Goal: Information Seeking & Learning: Check status

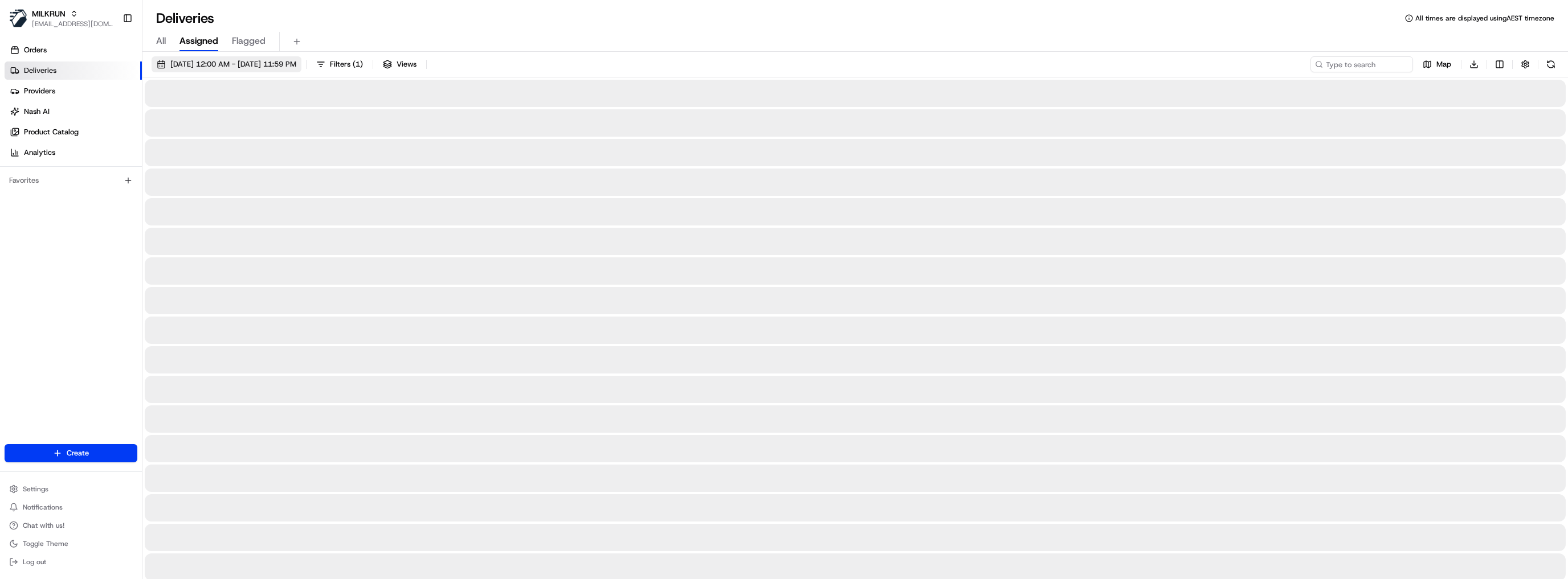
click at [301, 57] on button "19/08/2025 12:00 AM - 26/08/2025 11:59 PM" at bounding box center [227, 64] width 150 height 16
click at [296, 65] on span "19/08/2025 12:00 AM - 26/08/2025 11:59 PM" at bounding box center [233, 64] width 126 height 10
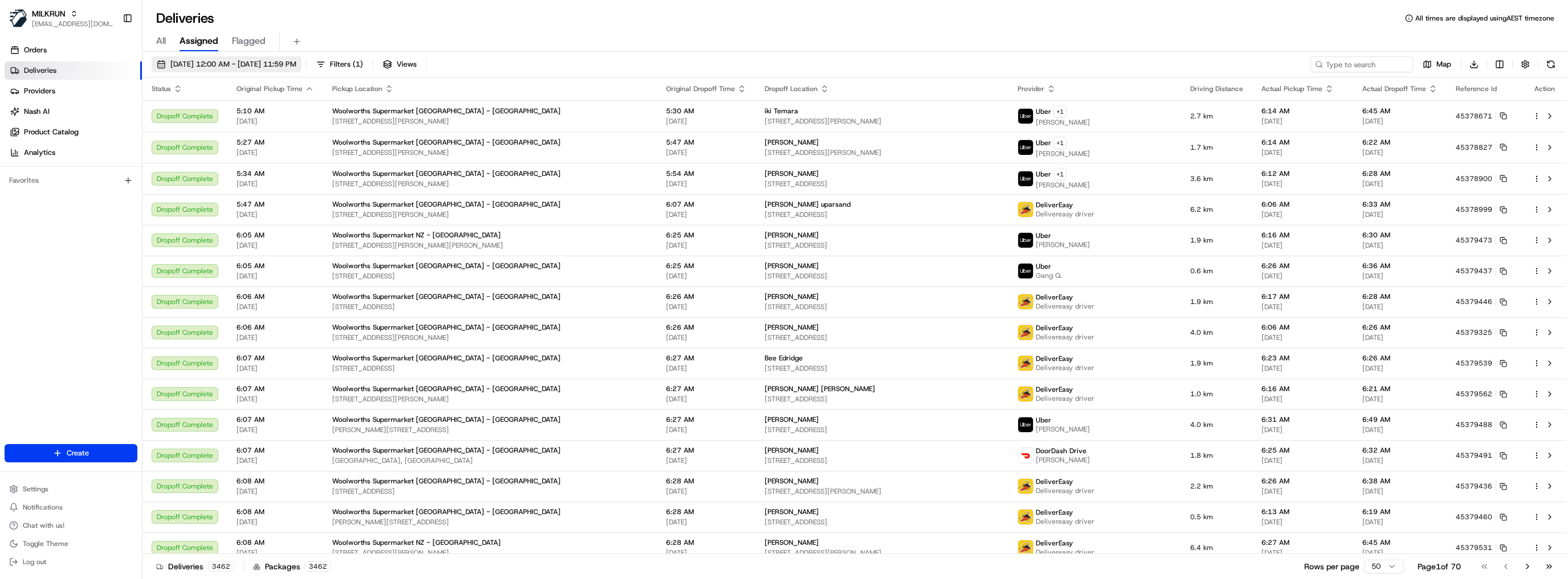
click at [296, 66] on span "19/08/2025 12:00 AM - 26/08/2025 11:59 PM" at bounding box center [233, 64] width 126 height 10
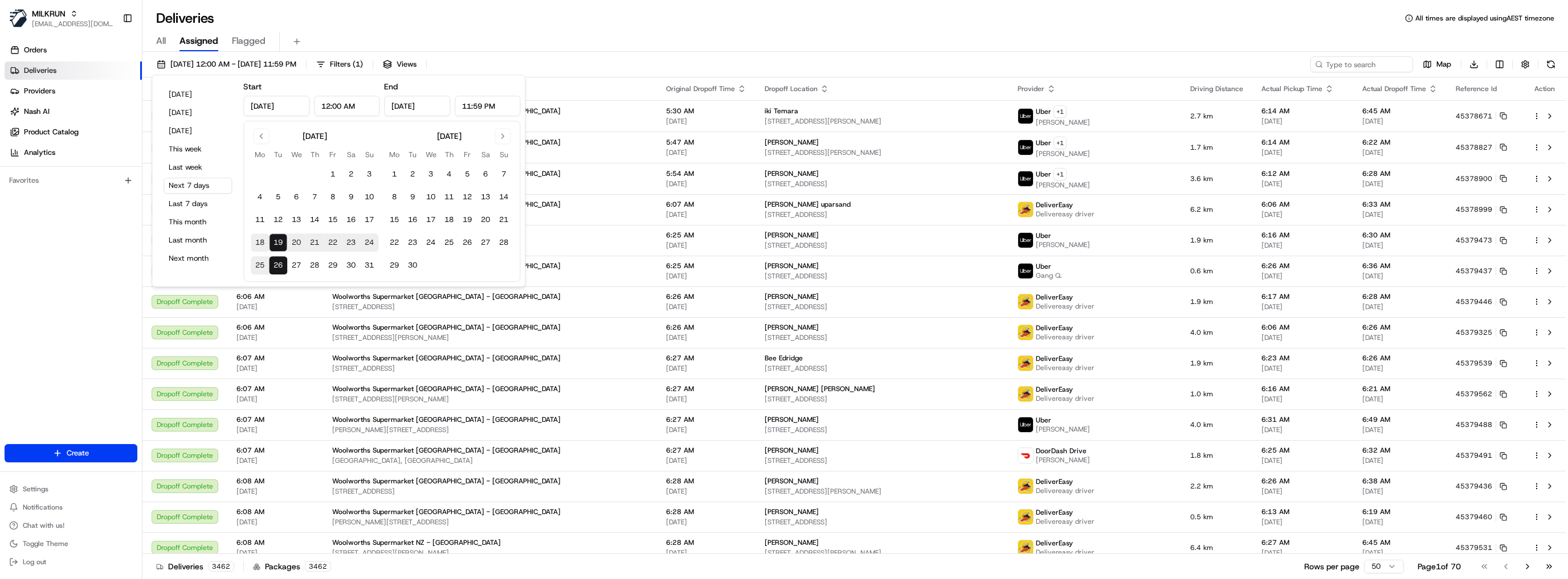
click at [260, 240] on button "18" at bounding box center [260, 242] width 18 height 18
type input "[DATE]"
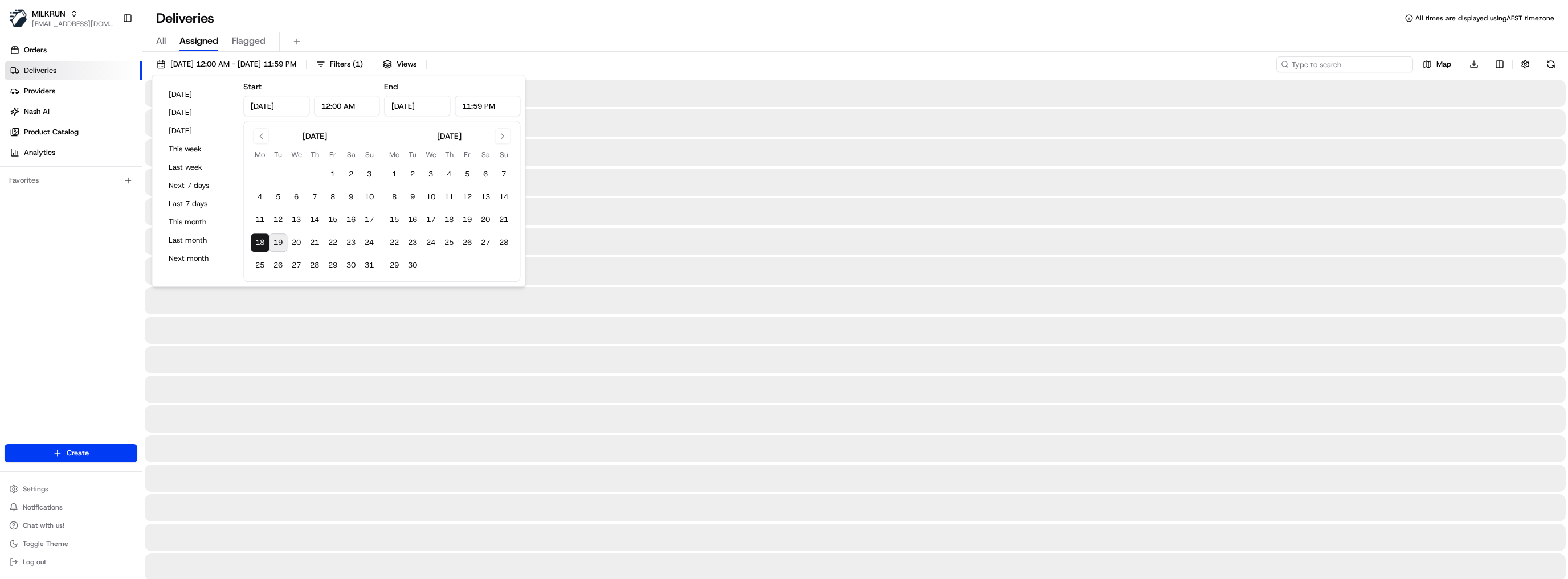
click at [1342, 60] on input at bounding box center [1345, 64] width 137 height 16
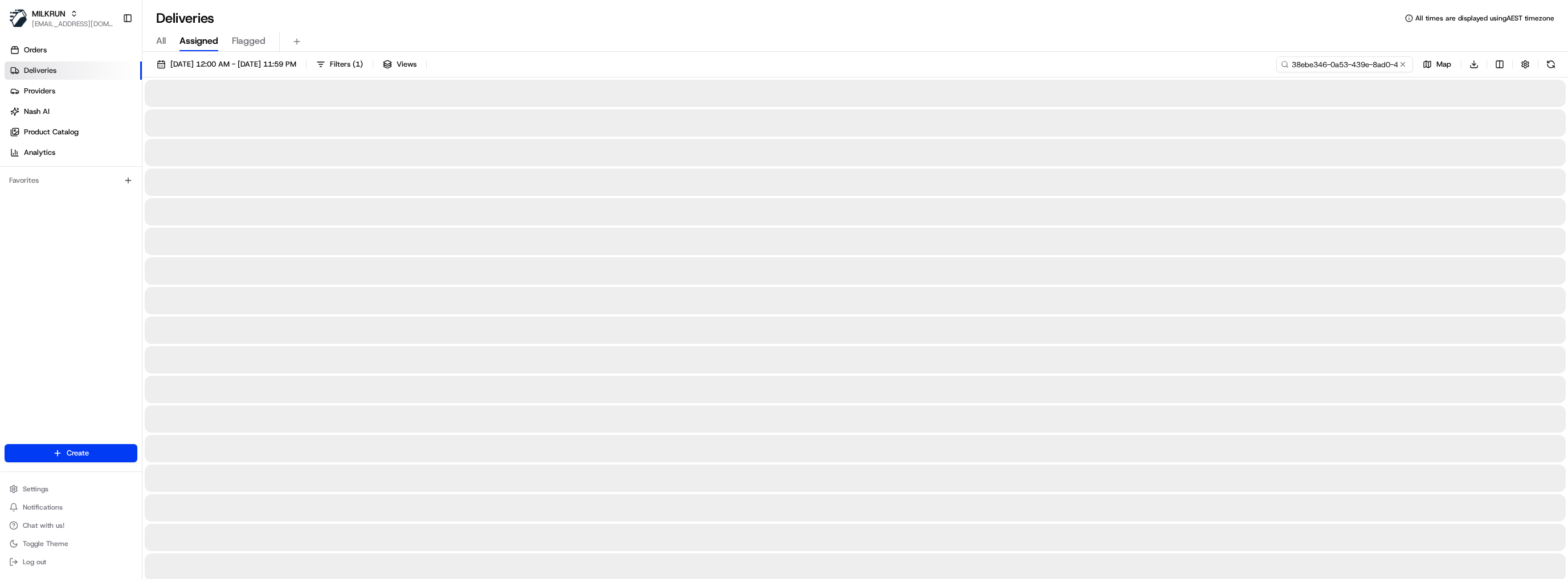
scroll to position [0, 57]
type input "38ebe346-0a53-439e-8ad0-4912024b0805"
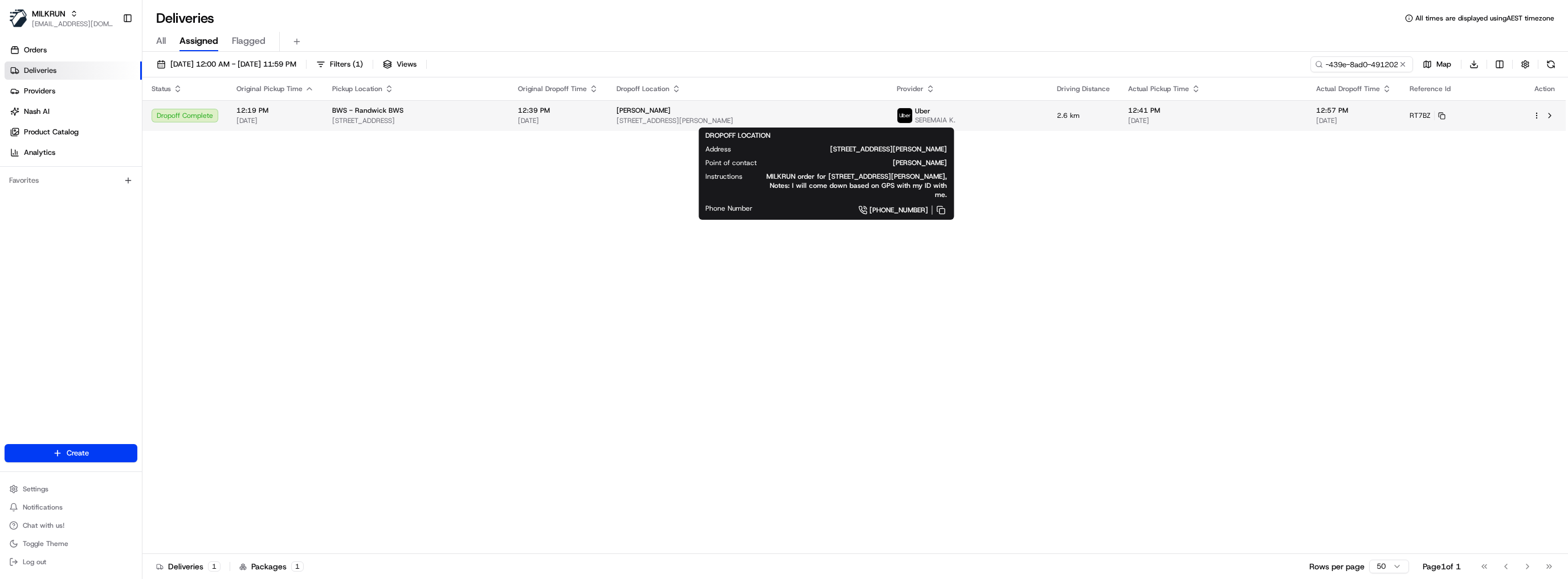
click at [854, 118] on span "[STREET_ADDRESS][PERSON_NAME]" at bounding box center [748, 120] width 262 height 9
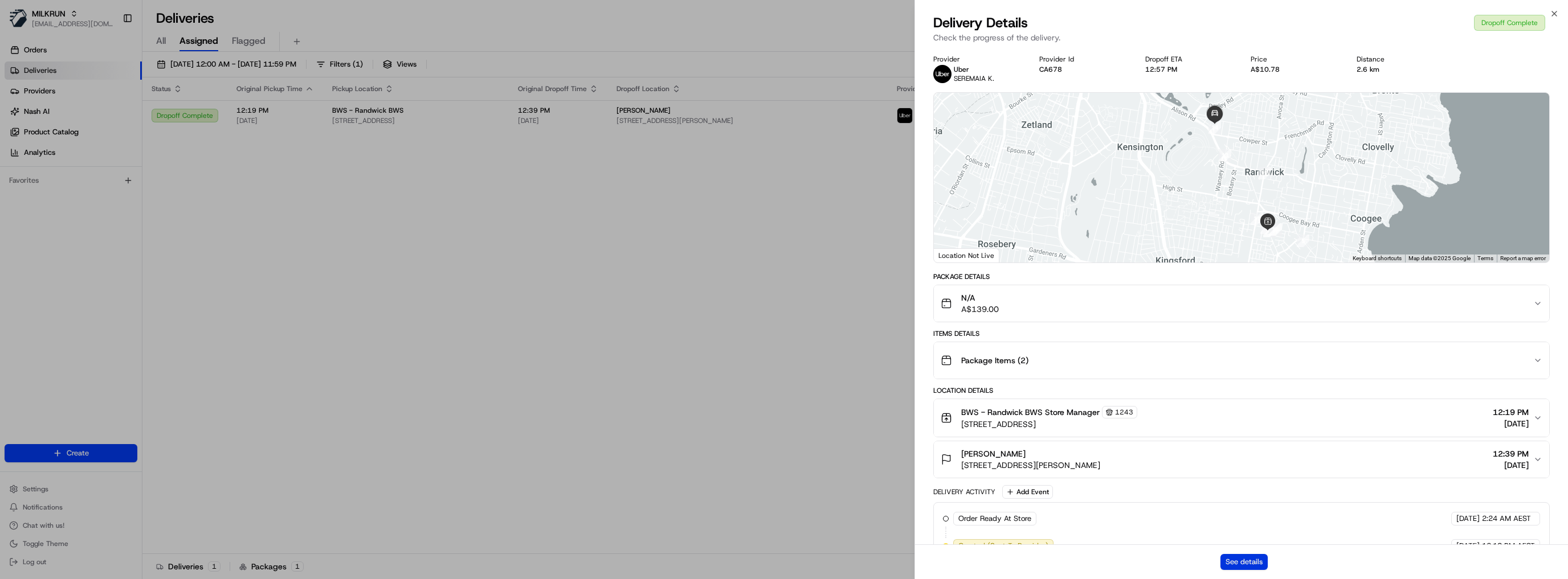
click at [1264, 562] on button "See details" at bounding box center [1243, 562] width 47 height 16
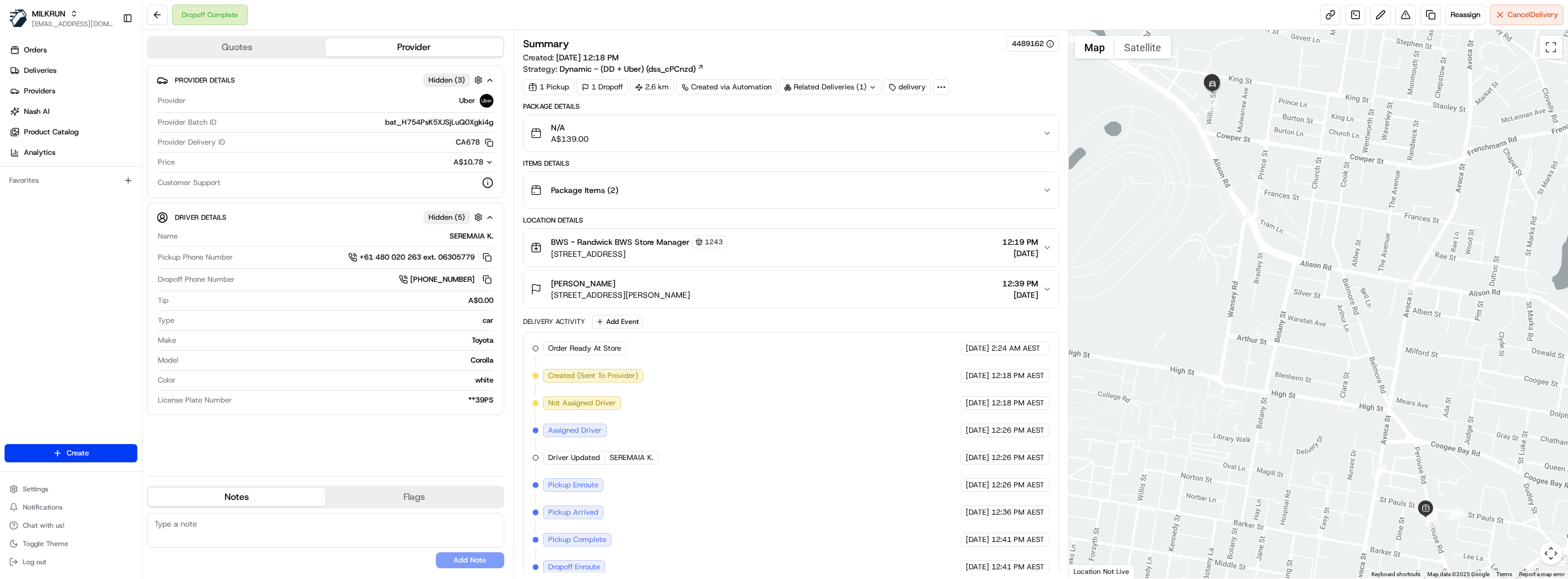
click at [695, 132] on div "N/A A$139.00" at bounding box center [787, 133] width 513 height 22
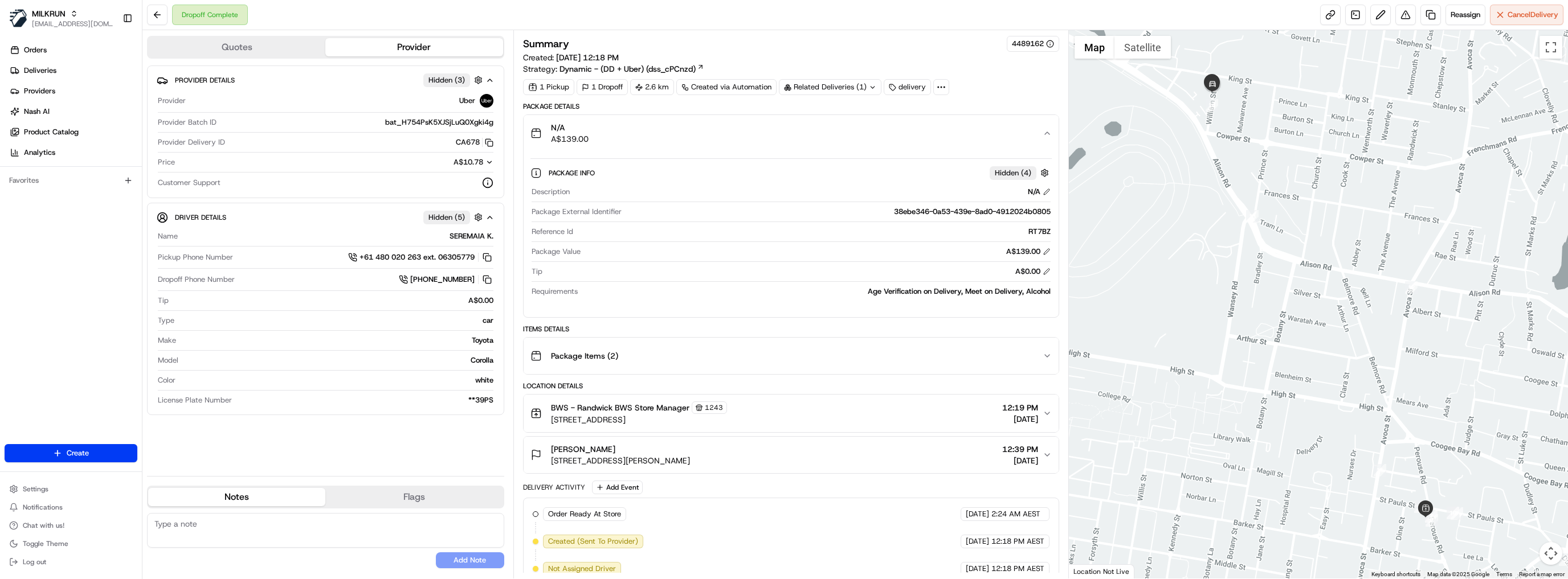
click at [1053, 134] on button "N/A A$139.00" at bounding box center [791, 134] width 535 height 36
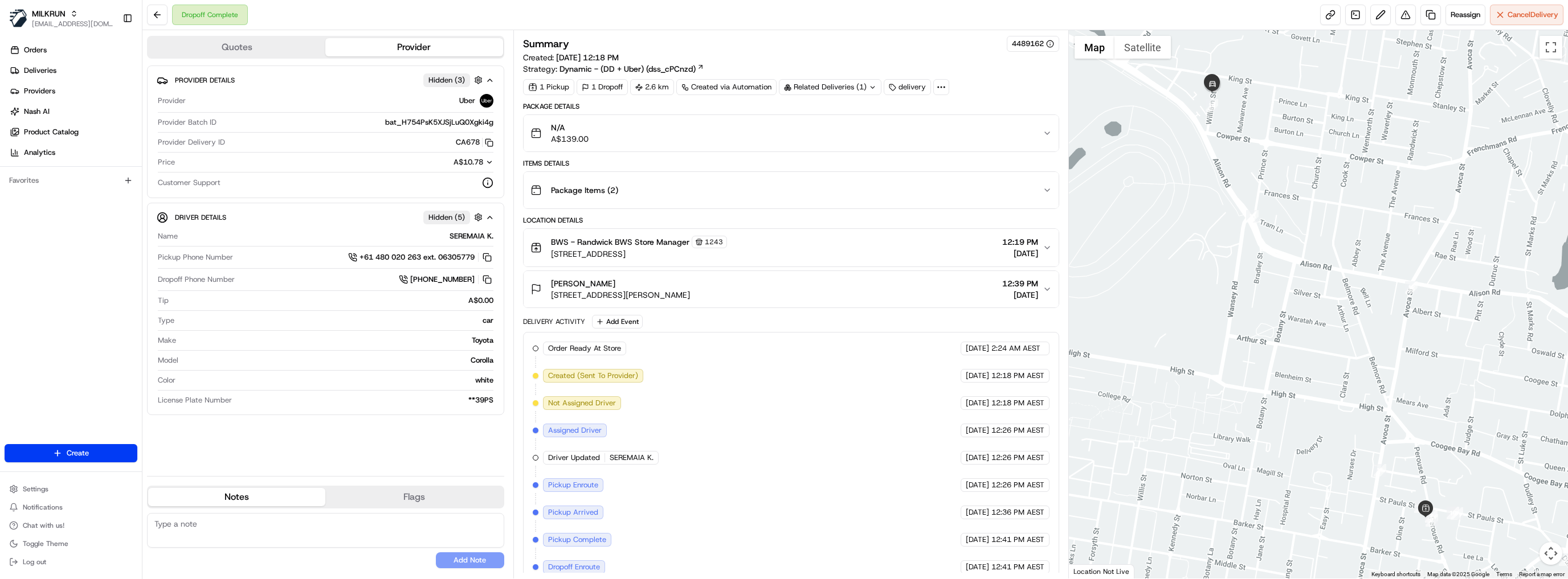
click at [1053, 134] on button "N/A A$139.00" at bounding box center [791, 134] width 535 height 36
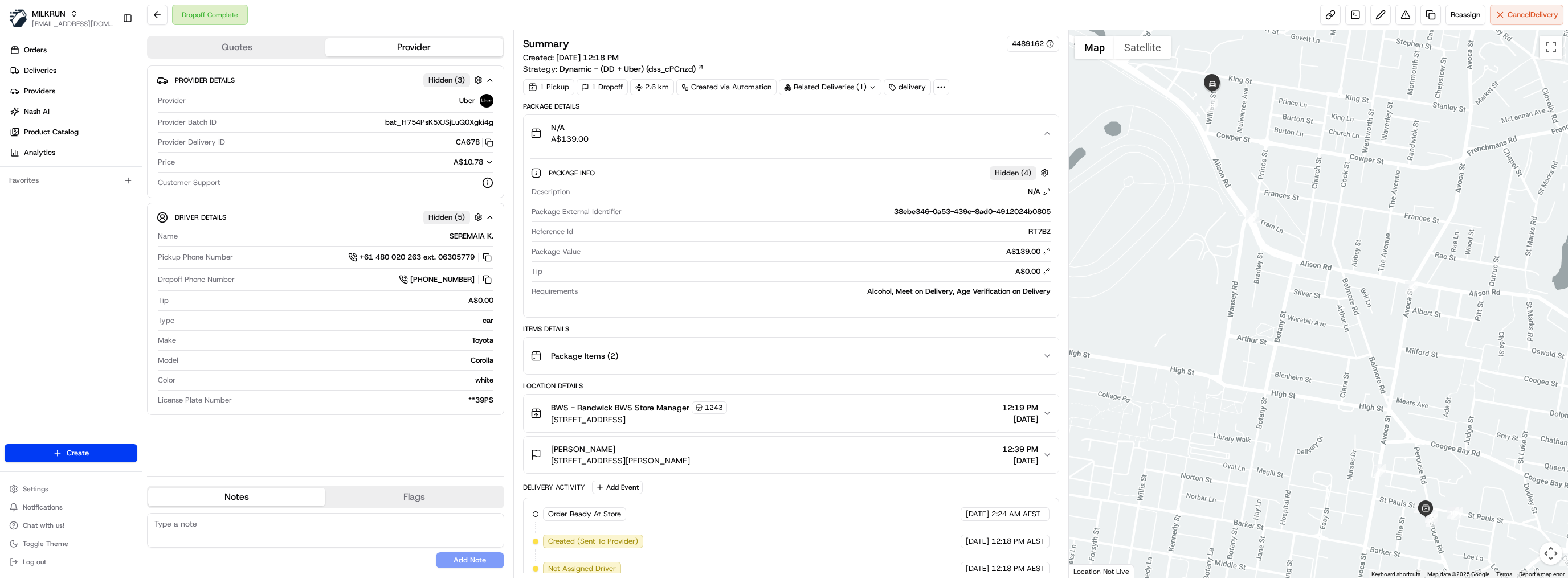
click at [936, 87] on icon at bounding box center [941, 87] width 10 height 10
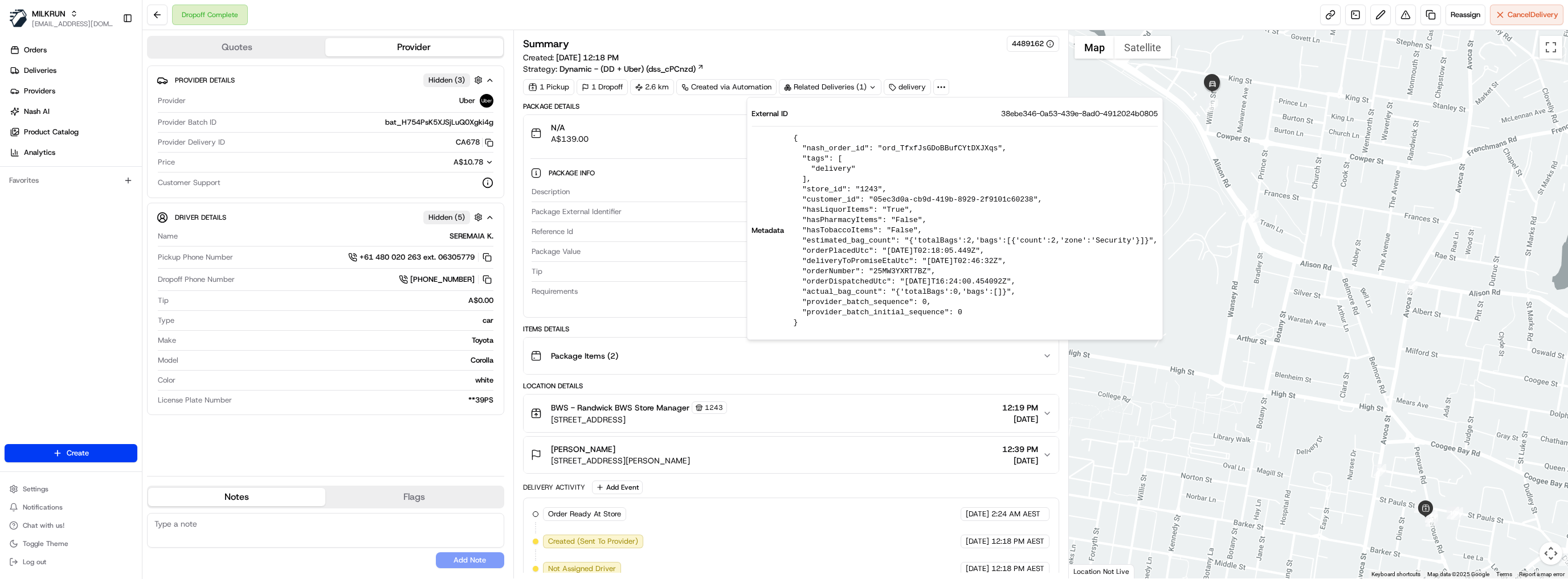
click at [706, 182] on div "Description N/A Package External Identifier 38ebe346-0a53-439e-8ad0-4912024b080…" at bounding box center [791, 241] width 522 height 119
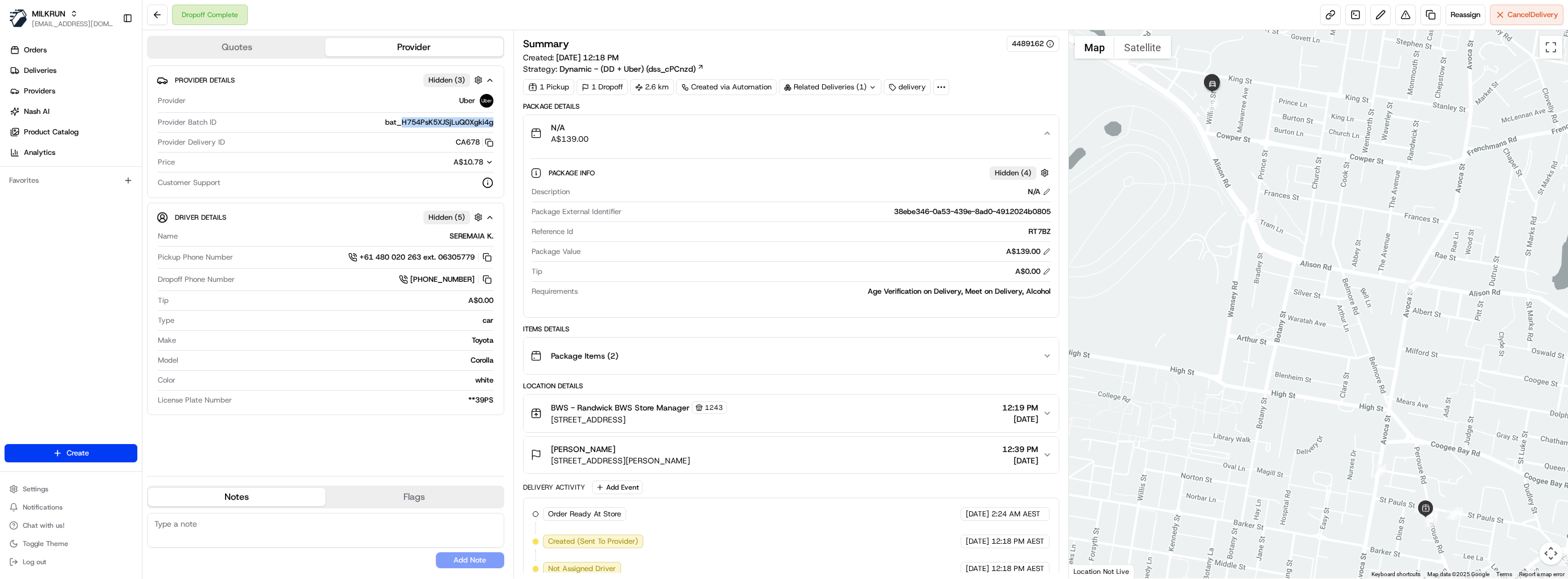
drag, startPoint x: 493, startPoint y: 122, endPoint x: 399, endPoint y: 123, distance: 94.0
click at [399, 123] on span "bat_H754PsK5XJSjLuQ0Xgki4g" at bounding box center [439, 122] width 108 height 10
copy span "H754PsK5XJSjLuQ0Xgki4g"
click at [65, 71] on link "Deliveries" at bounding box center [72, 71] width 137 height 18
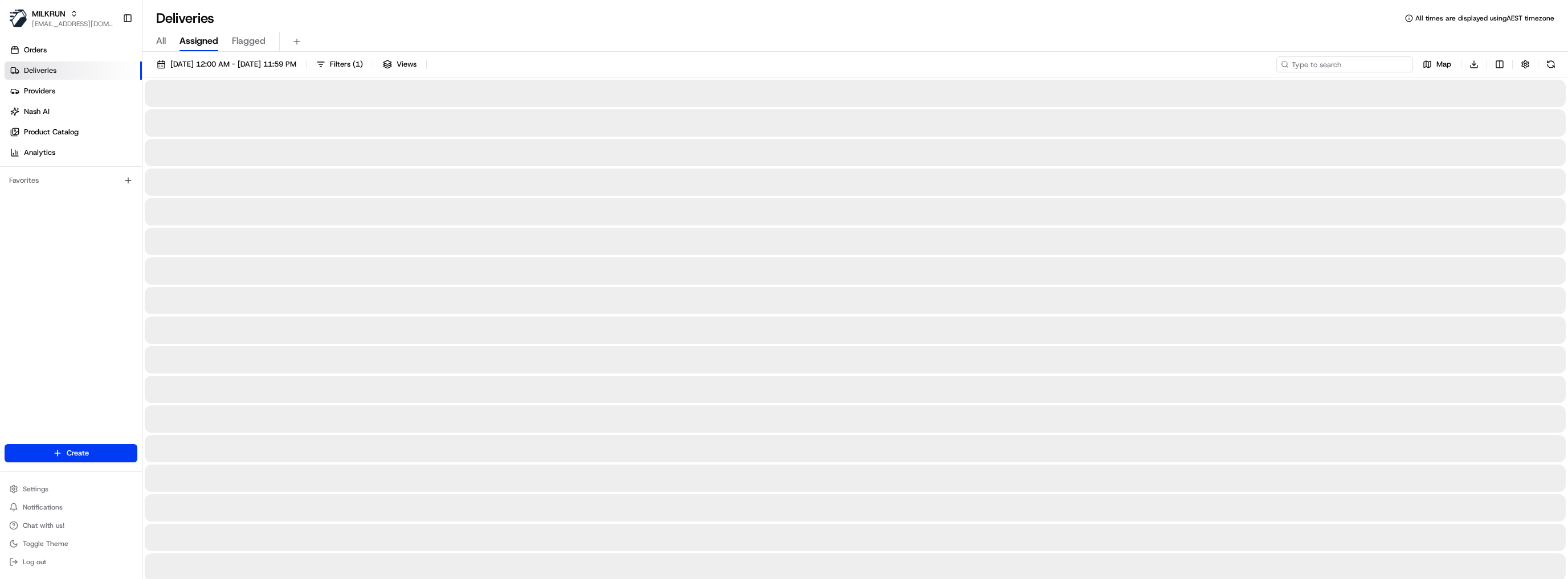
click at [1348, 66] on input at bounding box center [1345, 64] width 137 height 16
paste input "H754PsK5XJSjLuQ0Xgki4g"
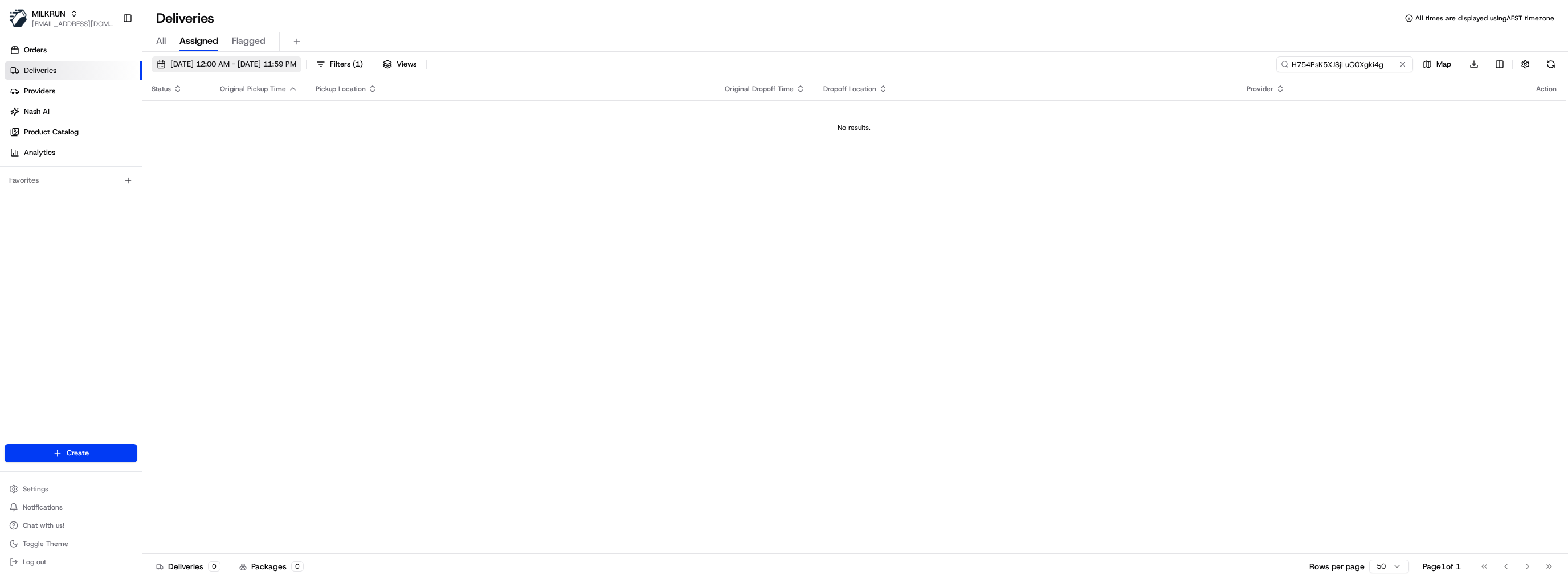
type input "H754PsK5XJSjLuQ0Xgki4g"
click at [276, 61] on span "[DATE] 12:00 AM - [DATE] 11:59 PM" at bounding box center [233, 64] width 126 height 10
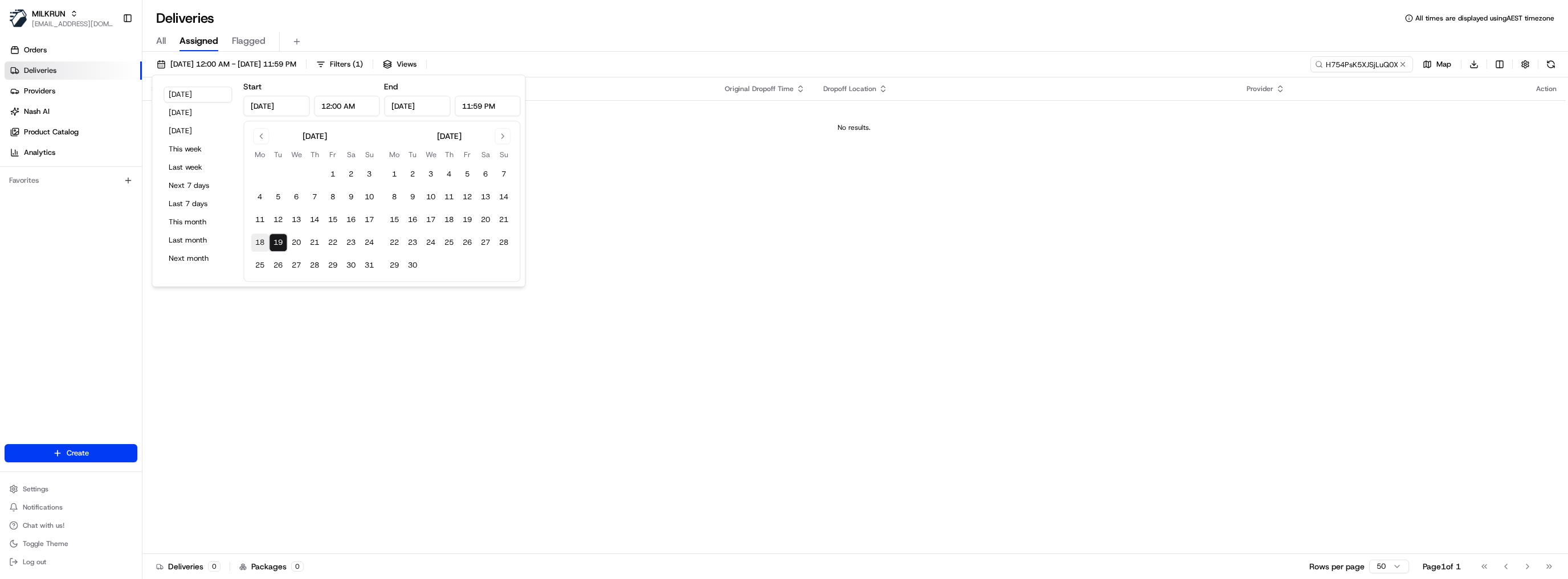
click at [257, 241] on button "18" at bounding box center [260, 242] width 18 height 18
type input "[DATE]"
click at [1310, 228] on div "Status Original Pickup Time Pickup Location Original Dropoff Time Dropoff Locat…" at bounding box center [854, 315] width 1424 height 477
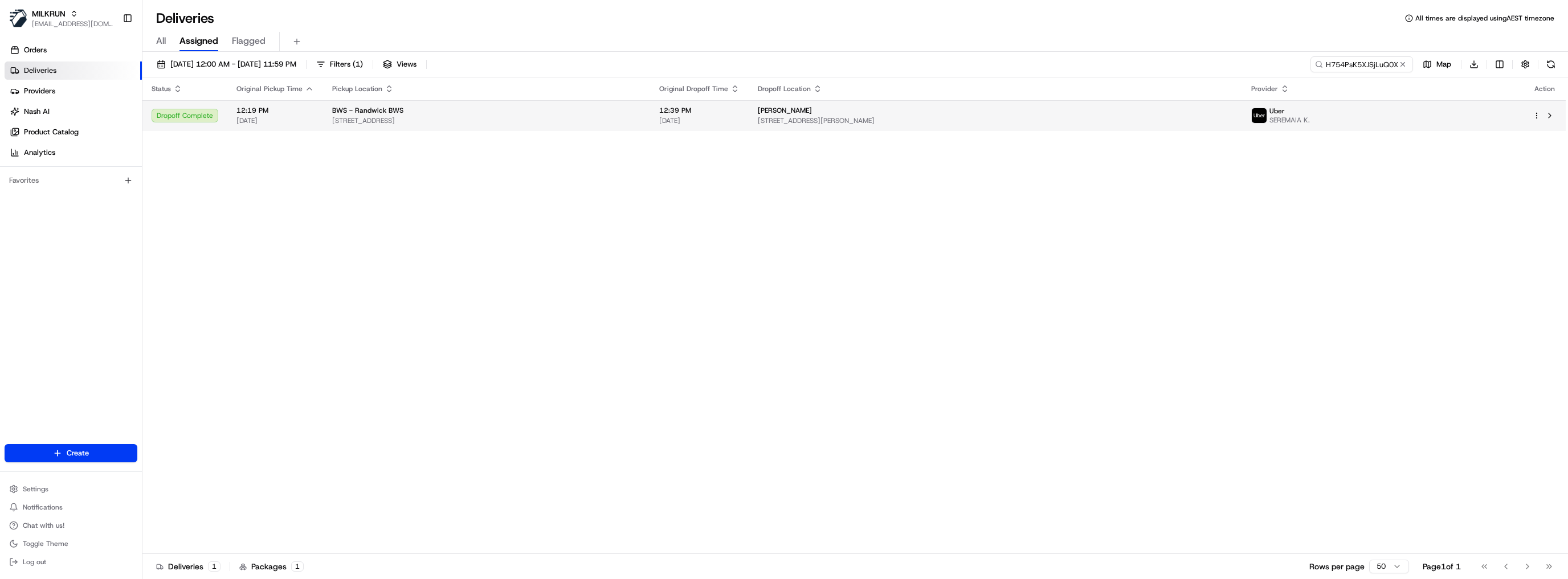
click at [1539, 114] on html "MILKRUN hdayet@woolworths.com.au Toggle Sidebar Orders Deliveries Providers Nas…" at bounding box center [784, 290] width 1568 height 579
click at [960, 216] on html "MILKRUN hdayet@woolworths.com.au Toggle Sidebar Orders Deliveries Providers Nas…" at bounding box center [784, 290] width 1568 height 579
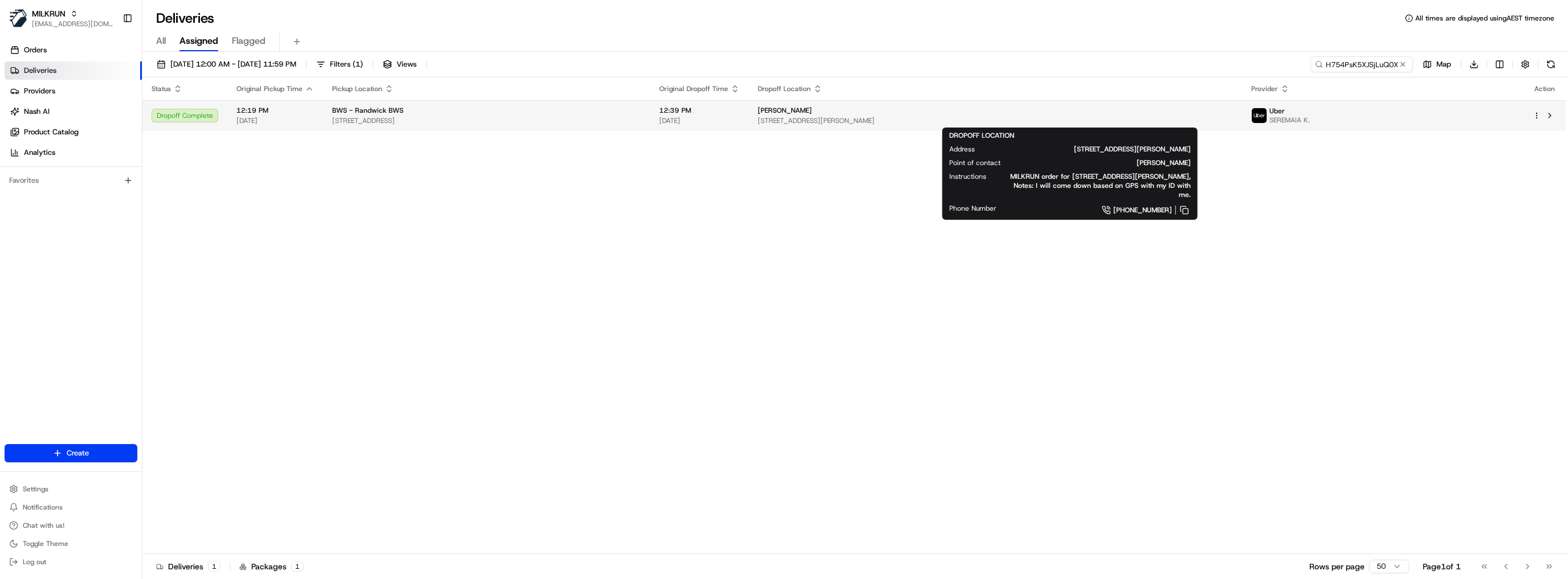
click at [853, 119] on span "[STREET_ADDRESS][PERSON_NAME]" at bounding box center [995, 120] width 476 height 9
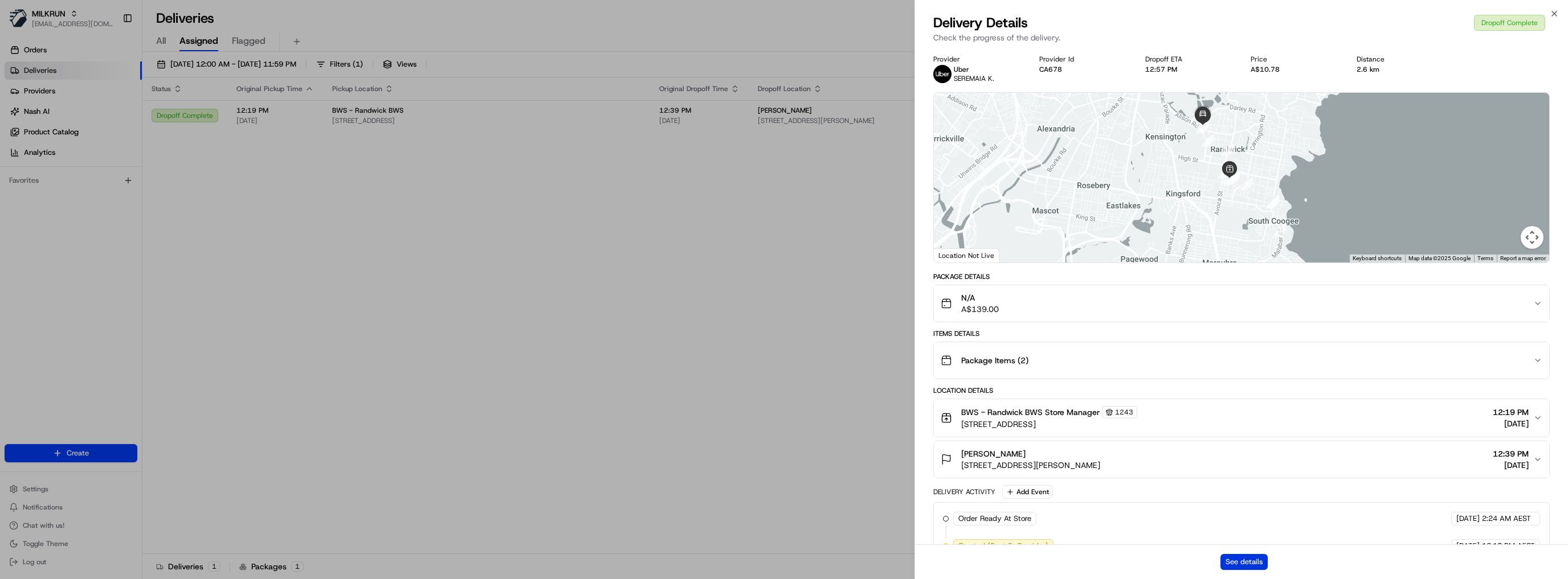
click at [1248, 559] on button "See details" at bounding box center [1243, 562] width 47 height 16
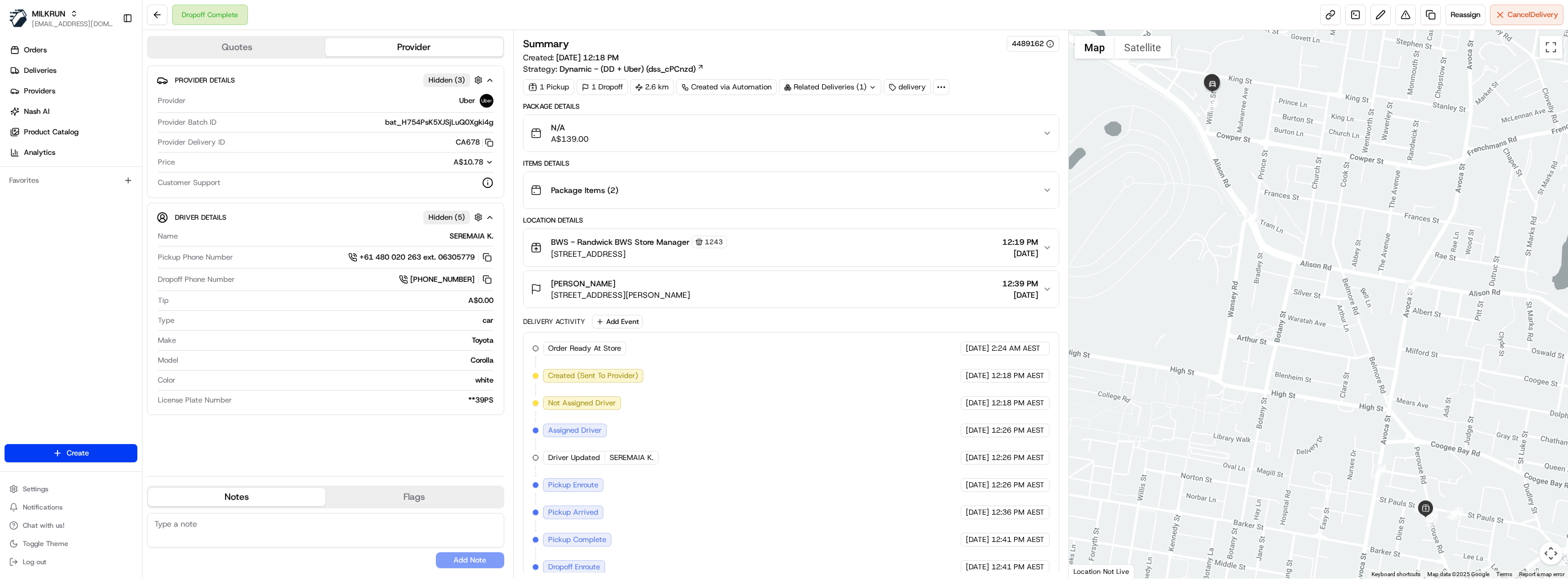
click at [804, 192] on div "Package Items ( 2 )" at bounding box center [787, 190] width 513 height 22
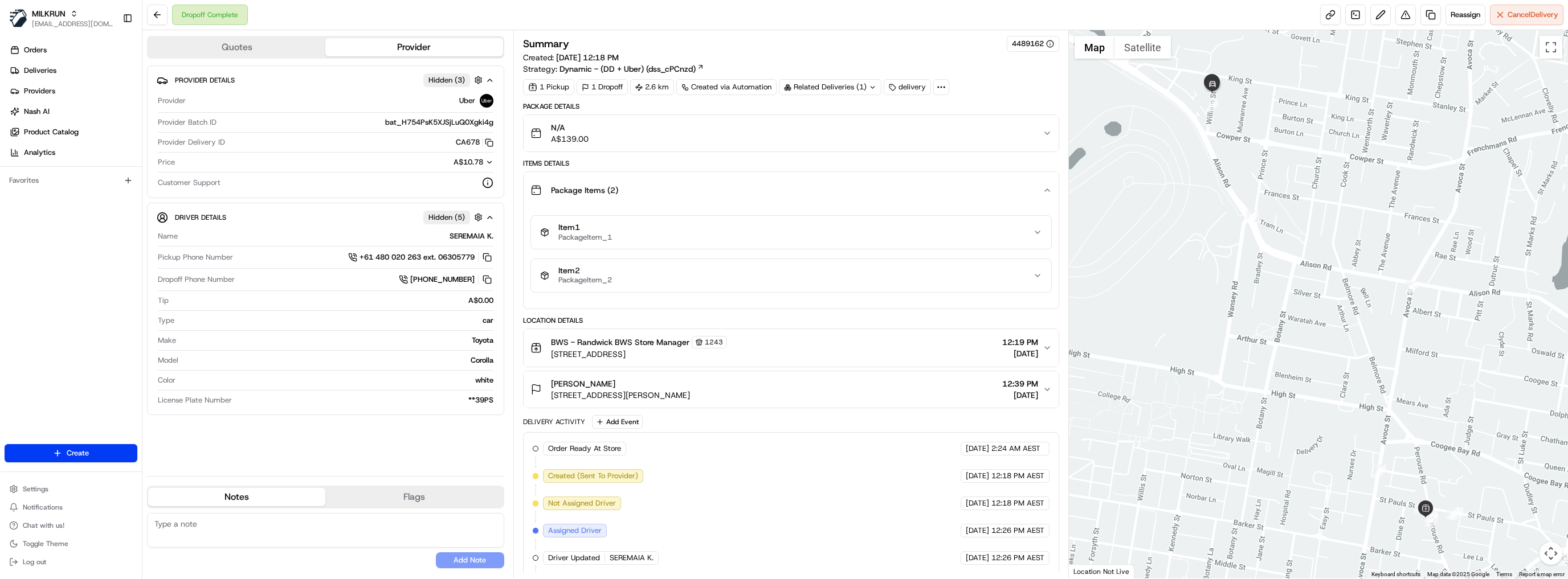
click at [804, 192] on div "Package Items ( 2 )" at bounding box center [787, 190] width 513 height 22
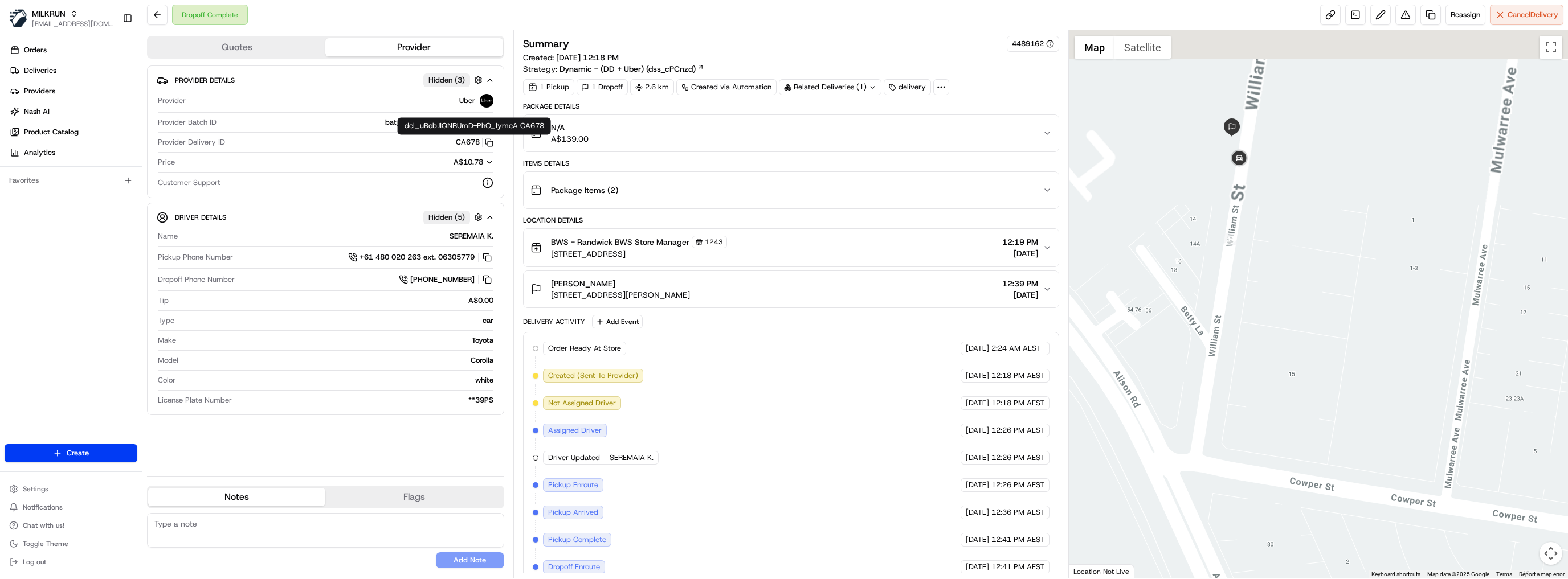
drag, startPoint x: 1231, startPoint y: 104, endPoint x: 1257, endPoint y: 329, distance: 226.5
click at [1257, 329] on div at bounding box center [1318, 304] width 499 height 548
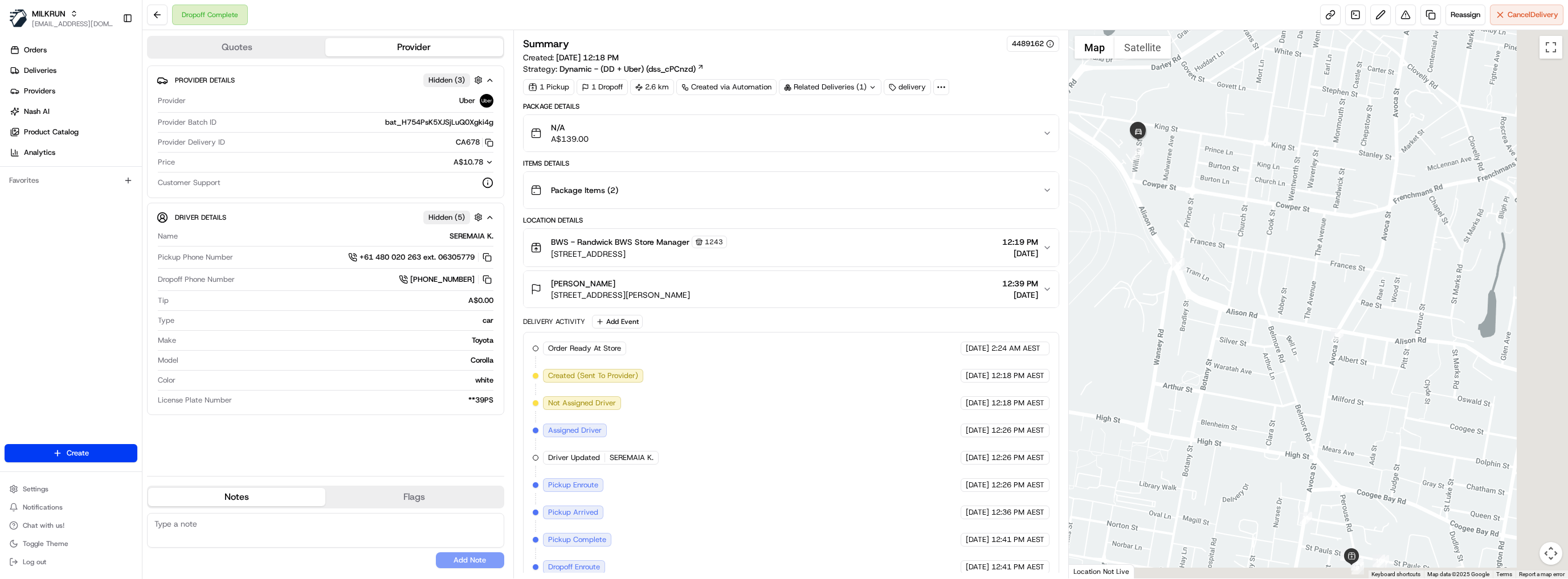
drag, startPoint x: 1370, startPoint y: 443, endPoint x: 1214, endPoint y: 201, distance: 287.9
click at [1214, 202] on div at bounding box center [1318, 304] width 499 height 548
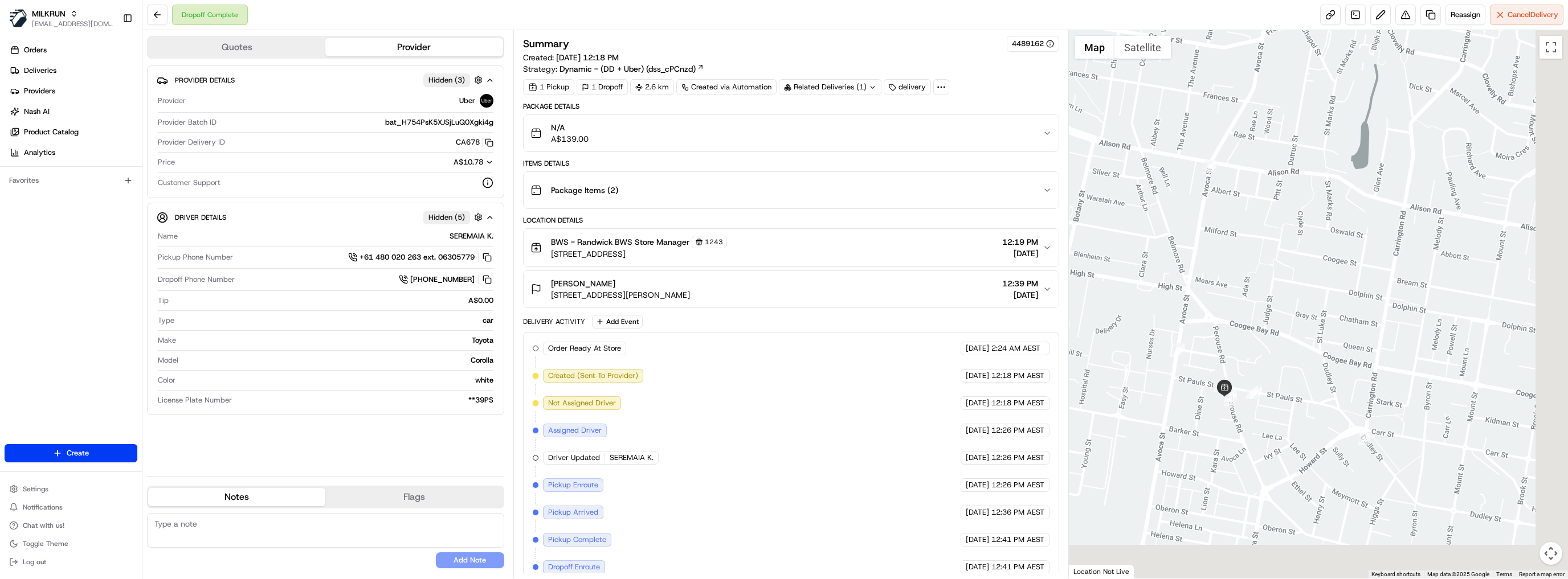
drag, startPoint x: 1424, startPoint y: 471, endPoint x: 1320, endPoint y: 331, distance: 174.4
click at [1320, 331] on div at bounding box center [1318, 304] width 499 height 548
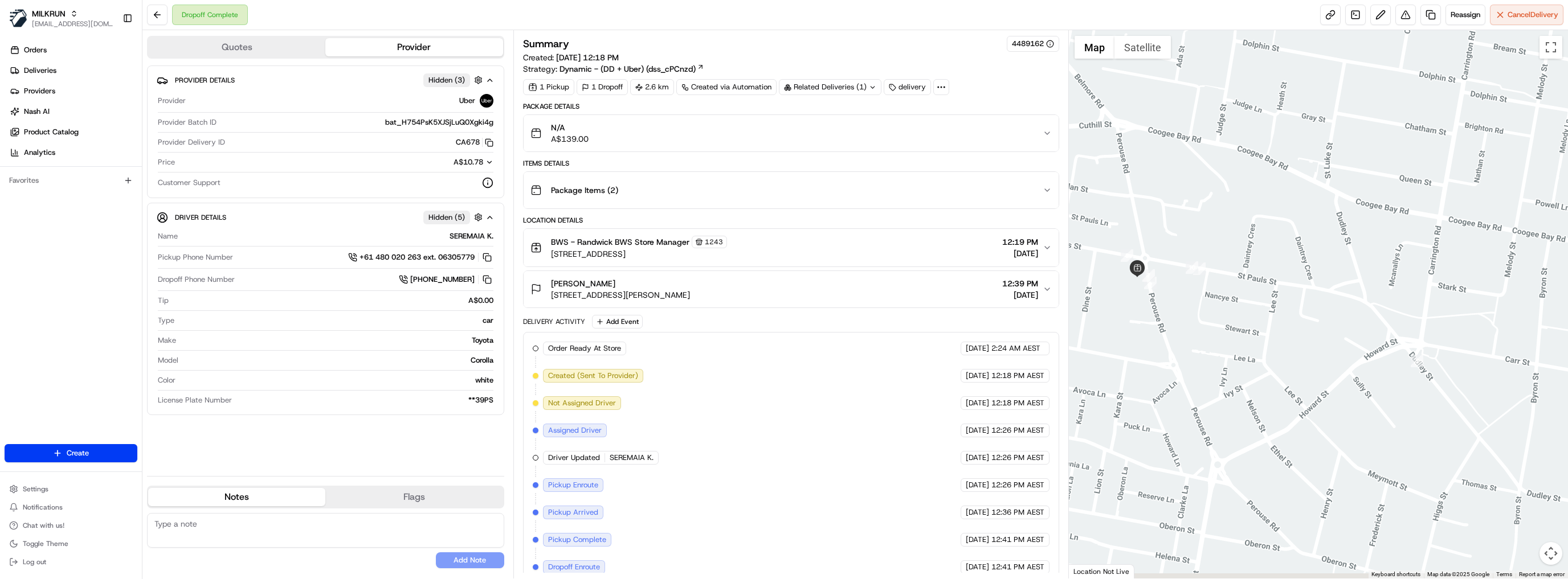
drag, startPoint x: 1307, startPoint y: 452, endPoint x: 1229, endPoint y: 338, distance: 138.1
click at [1229, 338] on div at bounding box center [1318, 304] width 499 height 548
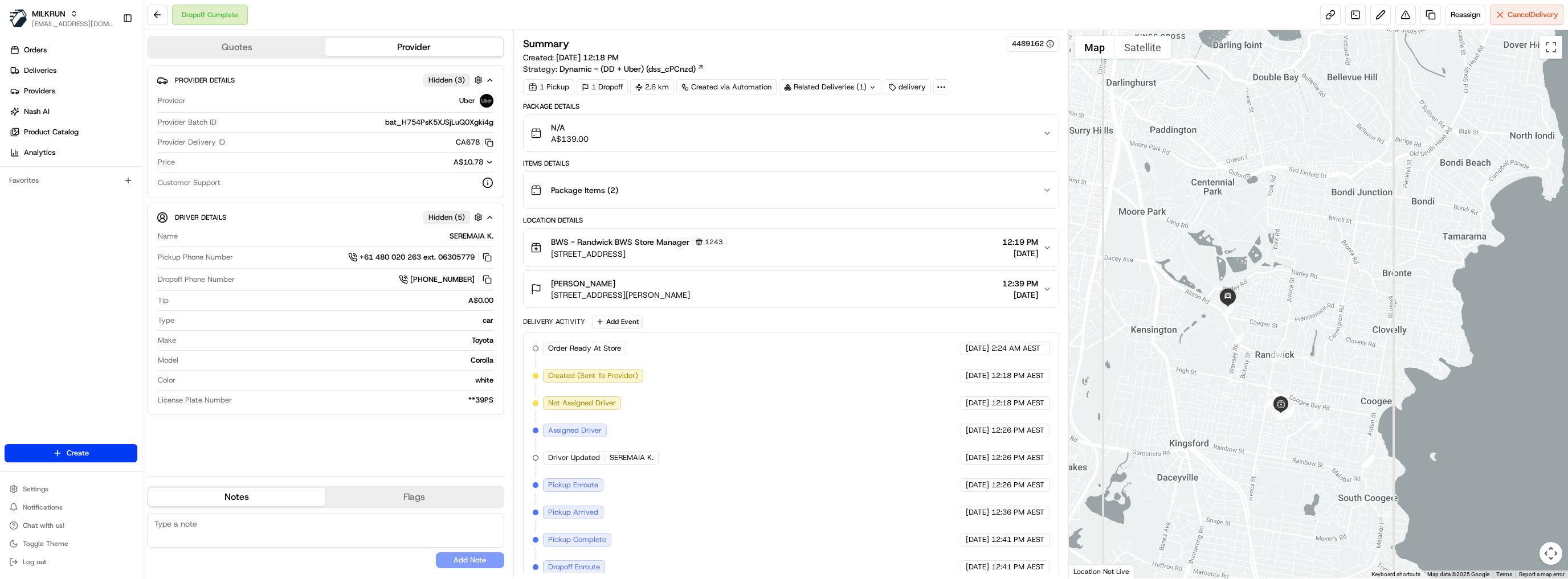
drag, startPoint x: 1277, startPoint y: 388, endPoint x: 1277, endPoint y: 431, distance: 43.0
click at [1326, 459] on div at bounding box center [1318, 304] width 499 height 548
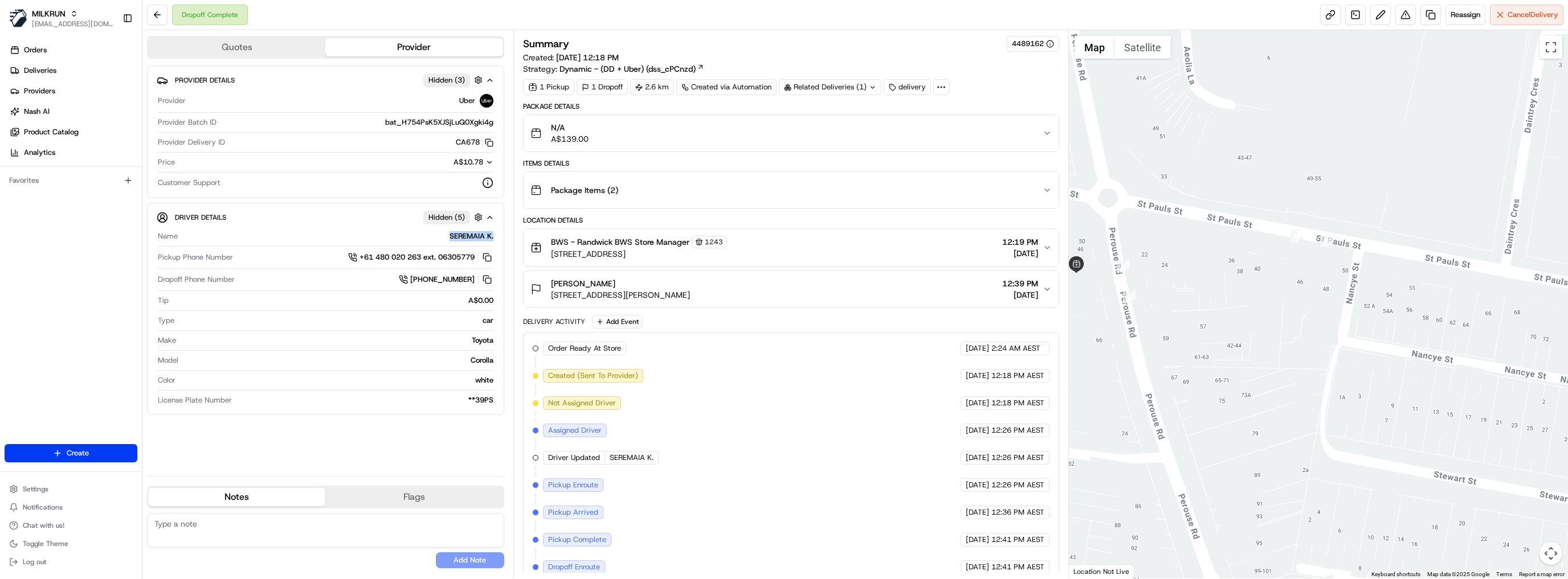
drag, startPoint x: 450, startPoint y: 235, endPoint x: 497, endPoint y: 235, distance: 47.0
click at [497, 235] on div "Driver Details Hidden ( 5 ) Name [PERSON_NAME] Pickup Phone Number +61 480 020 …" at bounding box center [325, 309] width 357 height 212
copy div "SEREMAIA K."
click at [46, 66] on span "Deliveries" at bounding box center [40, 71] width 32 height 10
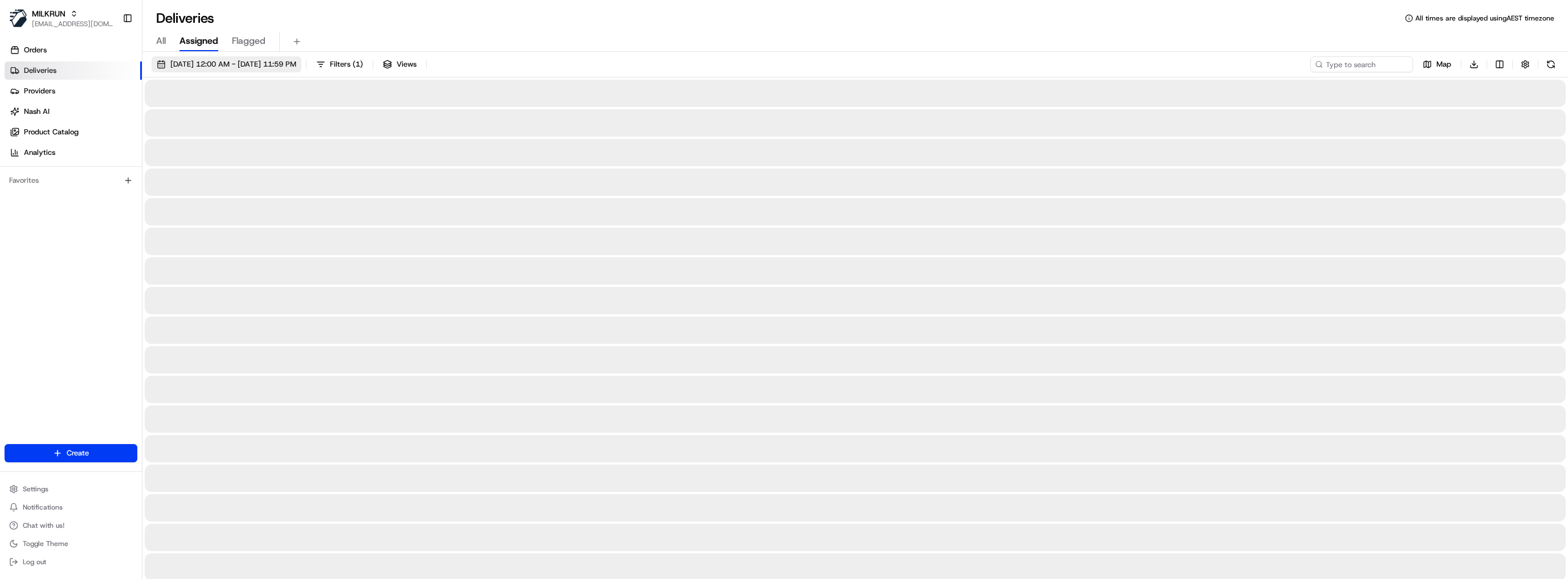
click at [286, 64] on span "[DATE] 12:00 AM - [DATE] 11:59 PM" at bounding box center [233, 64] width 126 height 10
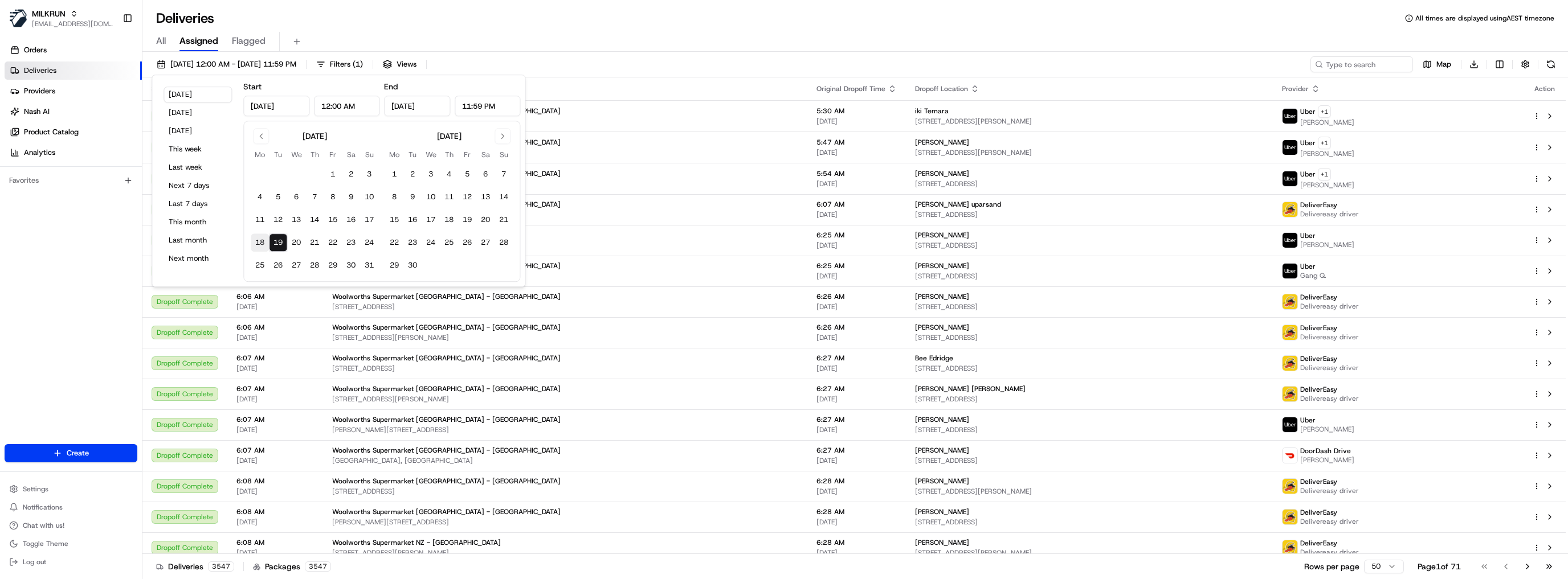
click at [259, 241] on button "18" at bounding box center [260, 242] width 18 height 18
type input "[DATE]"
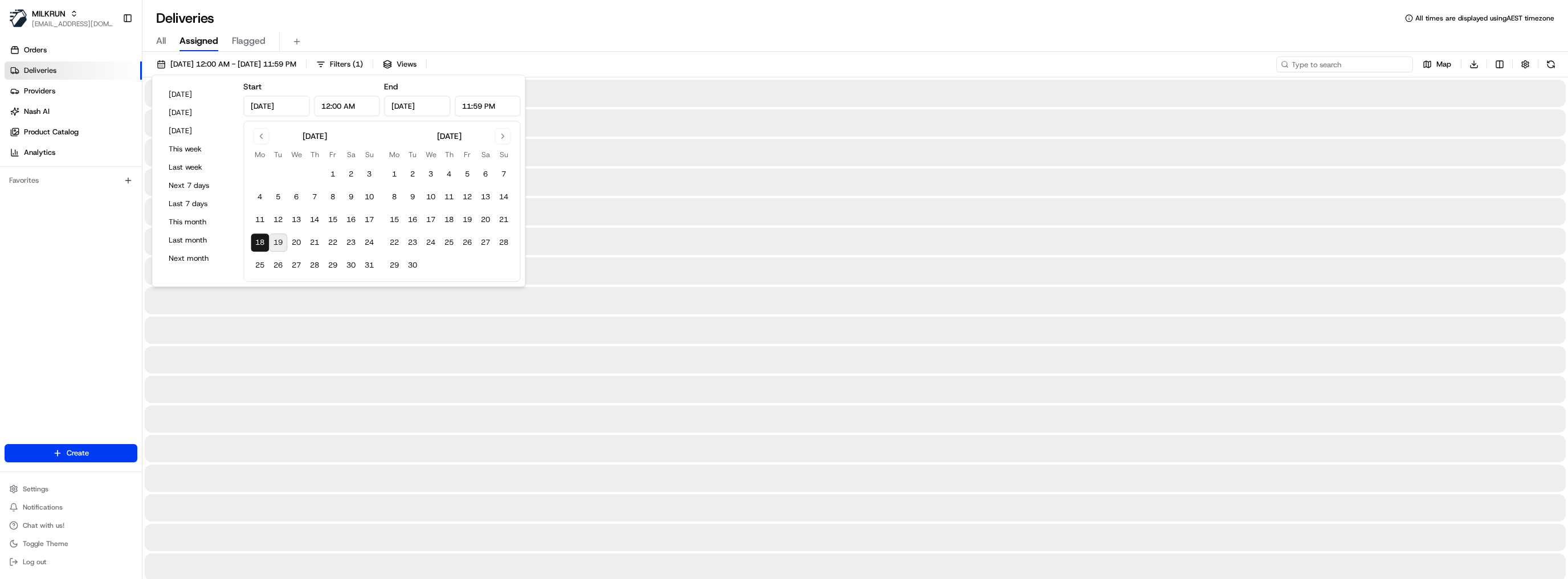
click at [1390, 69] on input at bounding box center [1345, 64] width 137 height 16
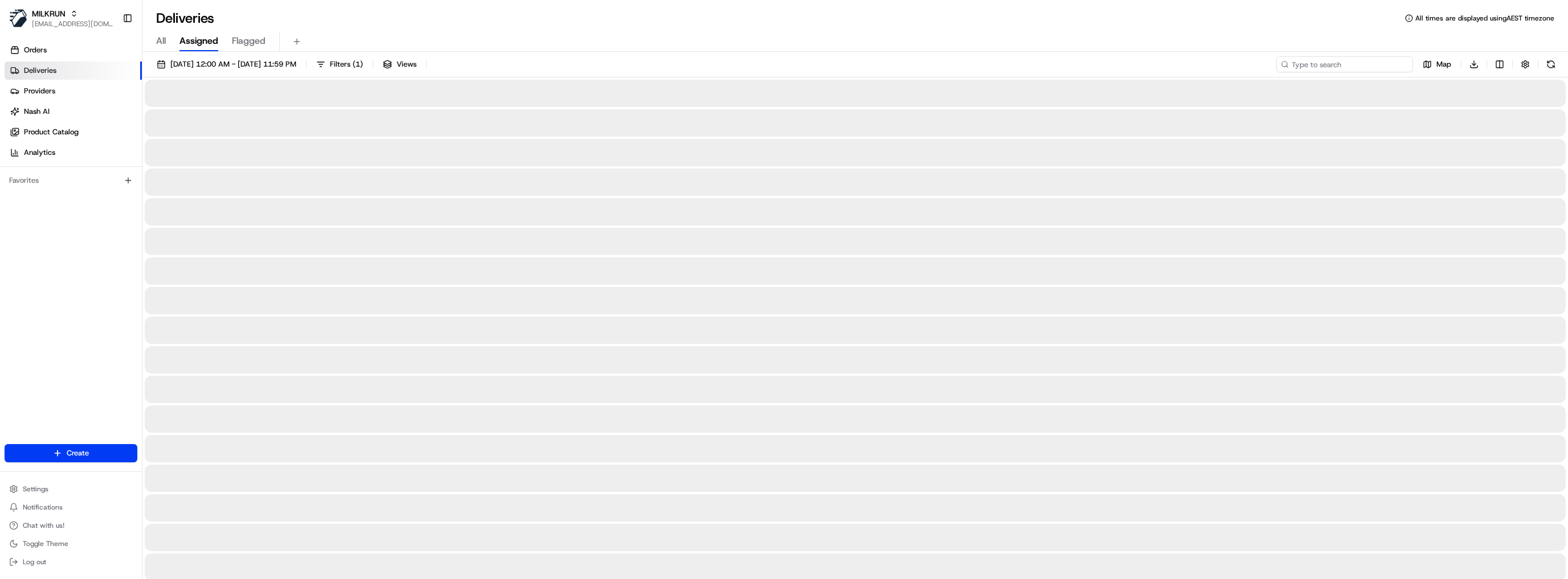
paste input "SEREMAIA K."
type input "SEREMAIA K."
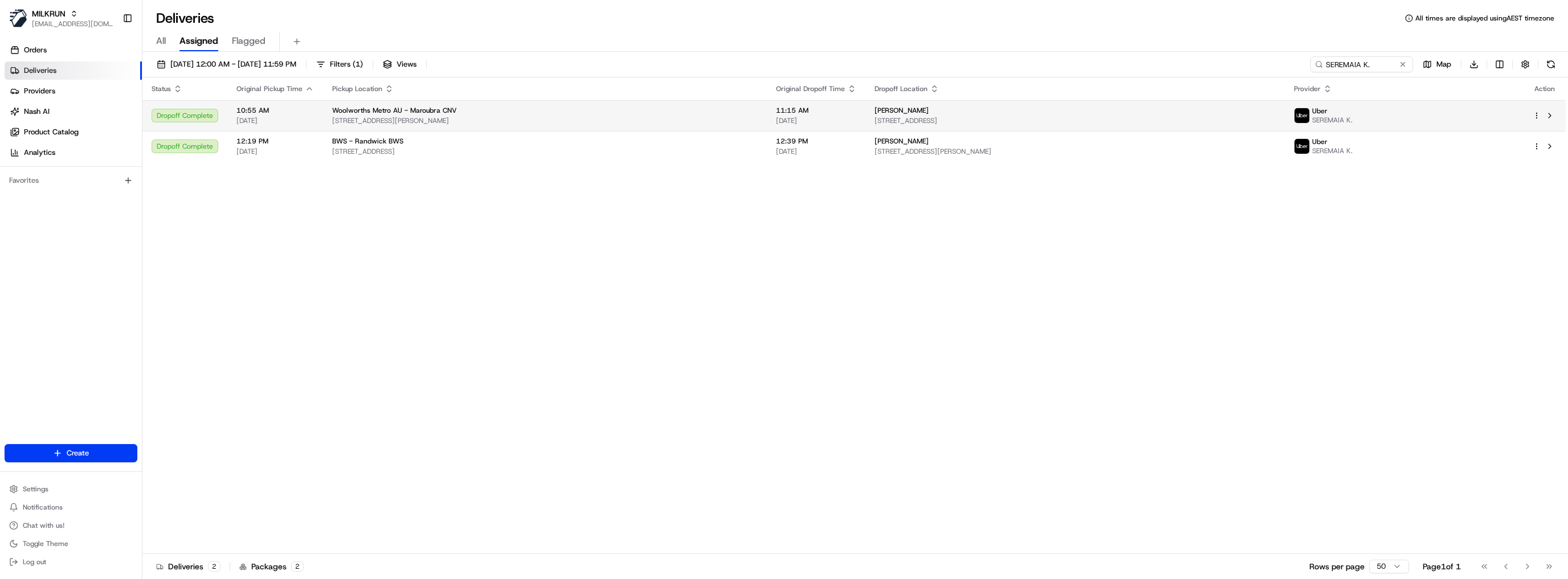
click at [534, 125] on td "Woolworths Metro AU - Maroubra CNV [STREET_ADDRESS][PERSON_NAME]" at bounding box center [545, 115] width 444 height 31
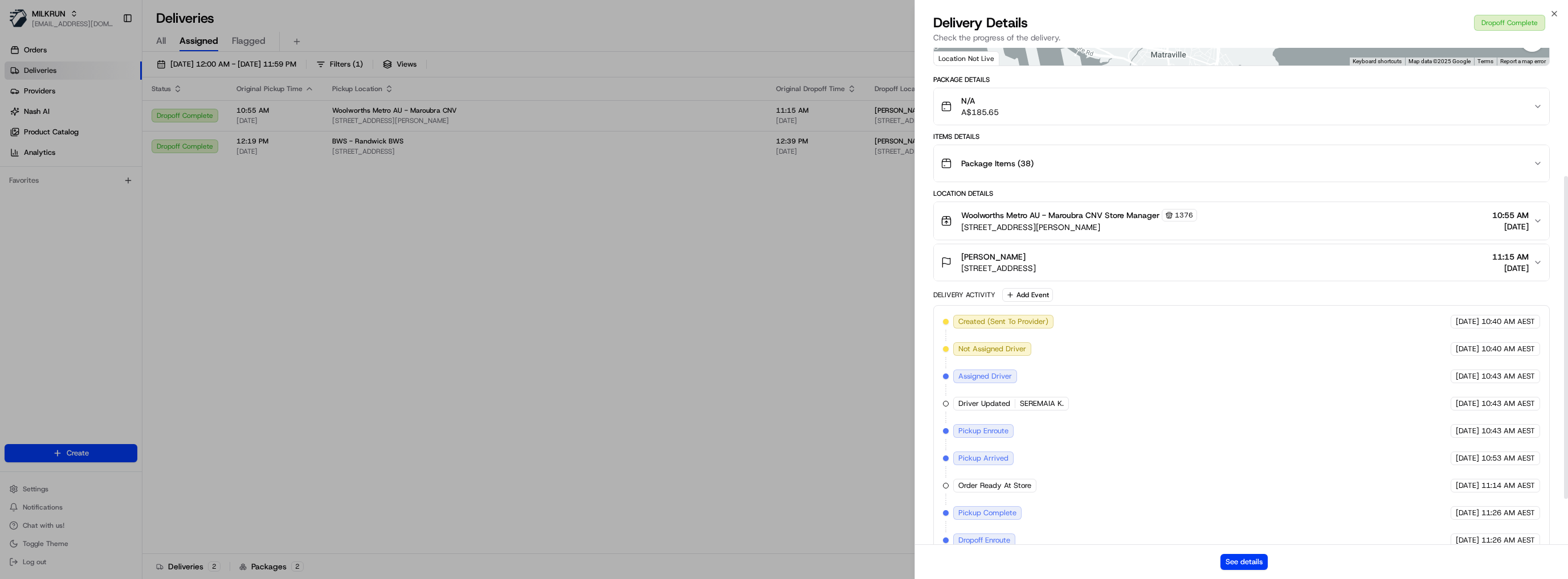
scroll to position [267, 0]
